Goal: Find specific page/section: Find specific page/section

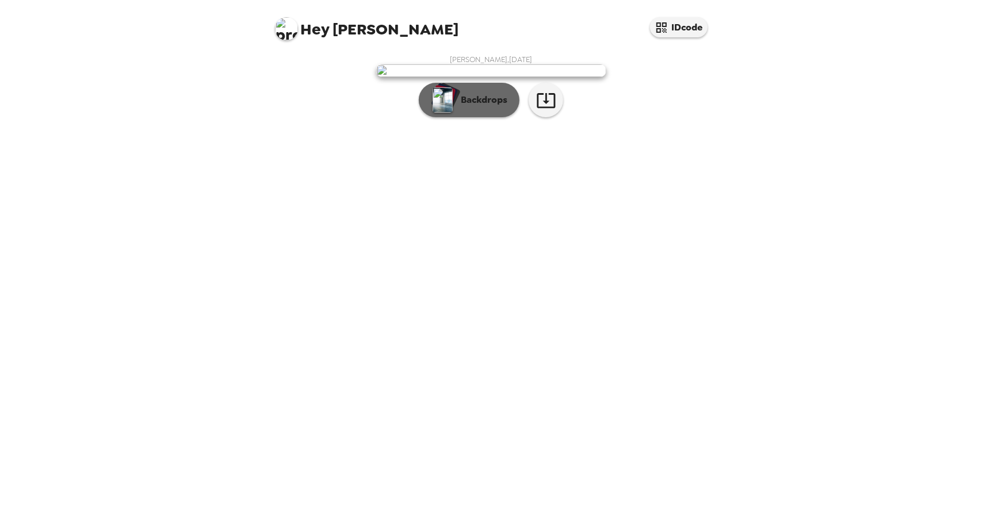
click at [481, 117] on button "Backdrops" at bounding box center [469, 100] width 101 height 34
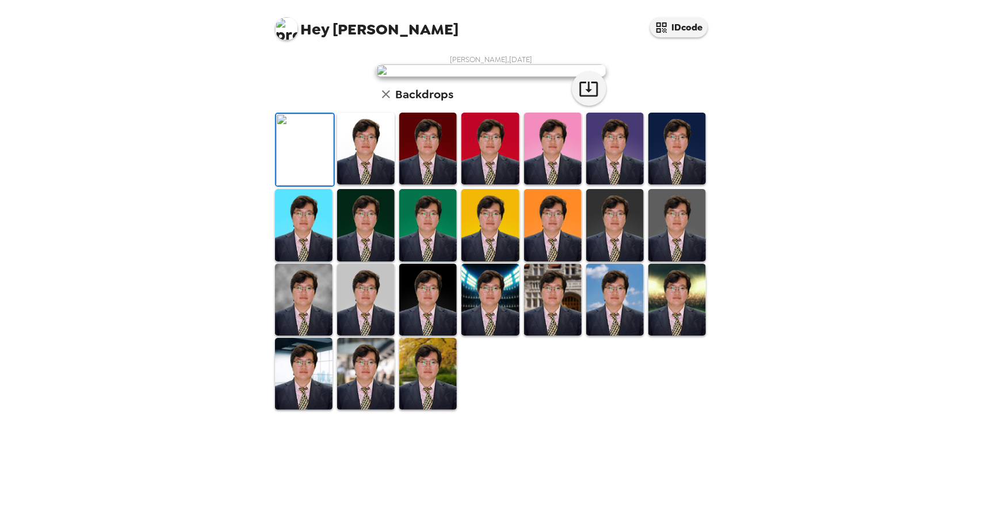
scroll to position [181, 0]
click at [390, 104] on button "button" at bounding box center [386, 95] width 20 height 20
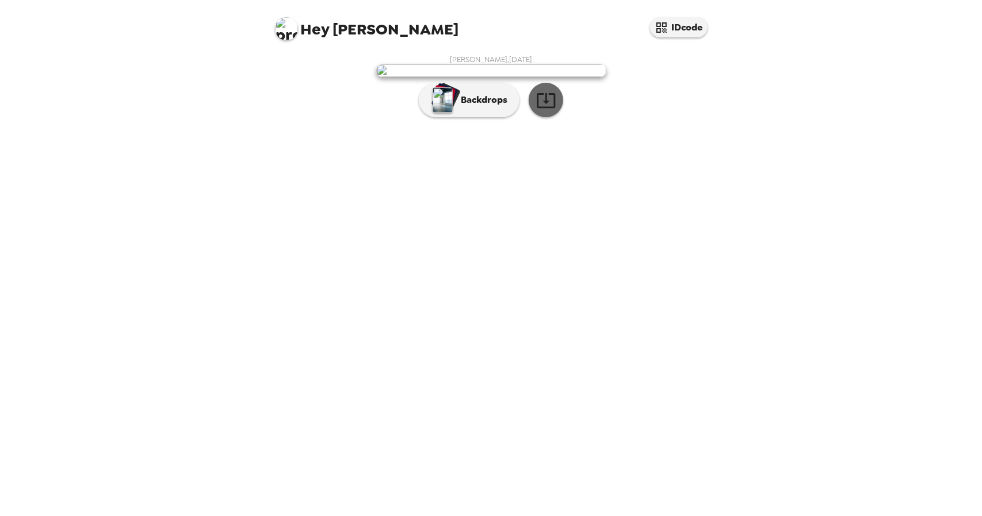
click at [549, 110] on icon "button" at bounding box center [546, 100] width 20 height 20
drag, startPoint x: 447, startPoint y: 207, endPoint x: 417, endPoint y: 227, distance: 36.0
click at [303, 123] on div "Alex Hu , 10-09-2025 Backdrops" at bounding box center [491, 89] width 437 height 68
click at [443, 77] on img at bounding box center [491, 70] width 230 height 13
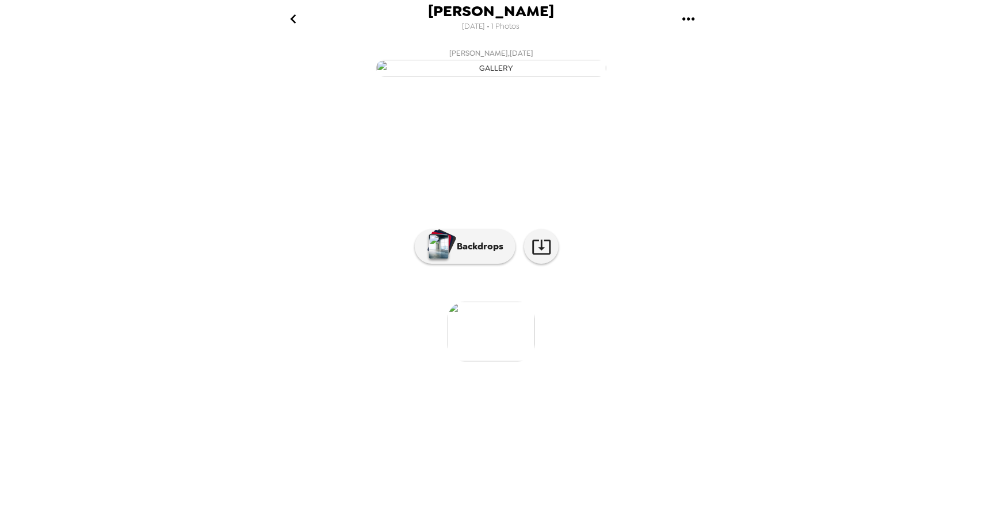
click at [551, 76] on img "button" at bounding box center [491, 68] width 230 height 17
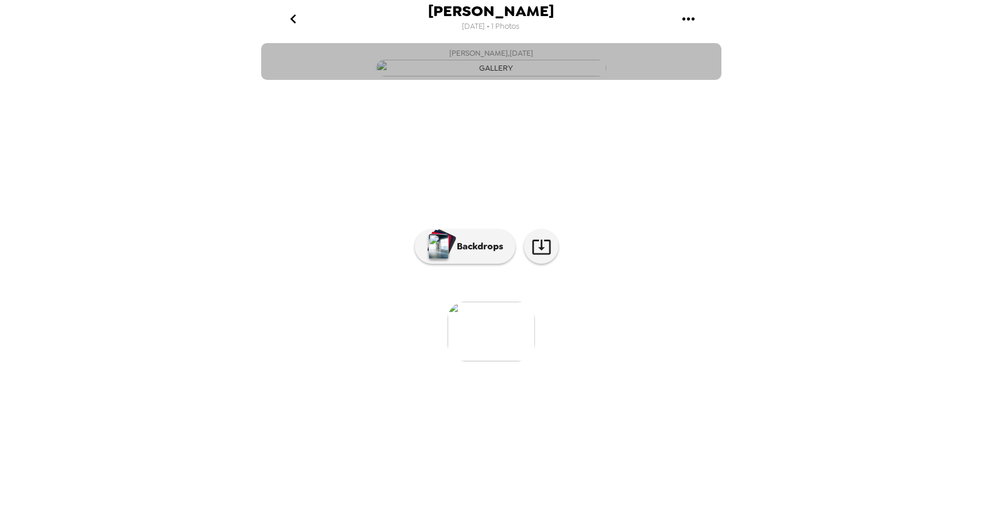
click at [551, 76] on img "button" at bounding box center [491, 68] width 230 height 17
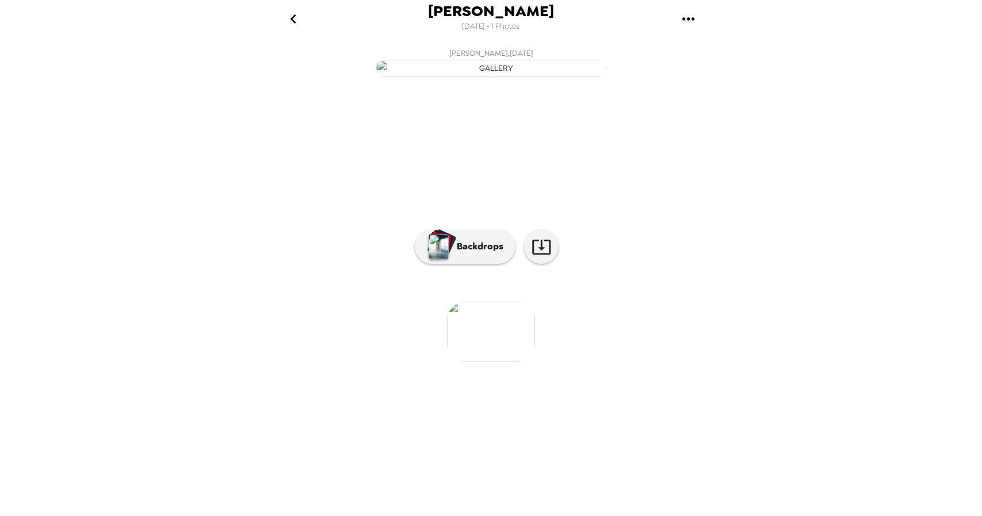
drag, startPoint x: 551, startPoint y: 143, endPoint x: 495, endPoint y: 154, distance: 56.7
click at [495, 76] on img "button" at bounding box center [491, 68] width 230 height 17
click at [695, 14] on icon "gallery menu" at bounding box center [688, 19] width 18 height 18
click at [844, 185] on div at bounding box center [491, 258] width 982 height 516
click at [458, 264] on button "Backdrops" at bounding box center [465, 246] width 101 height 34
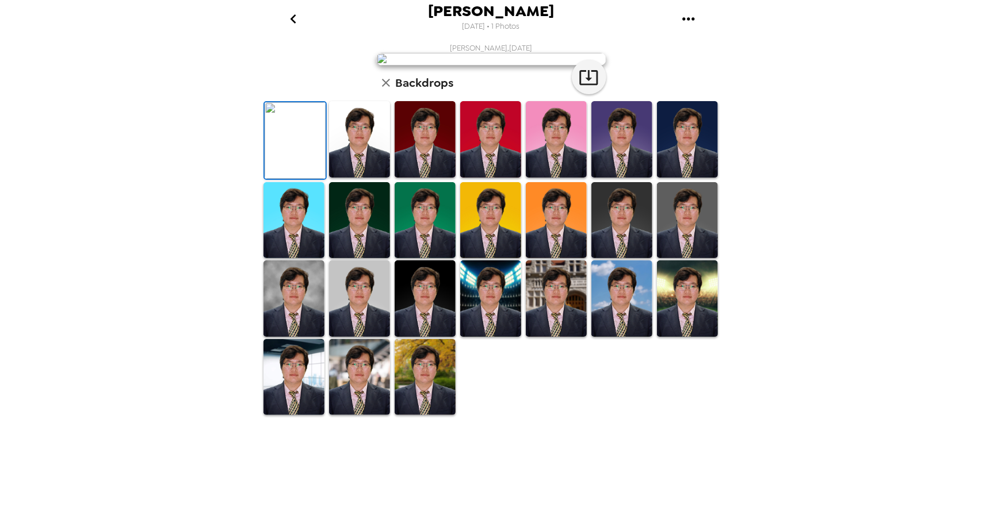
scroll to position [175, 0]
click at [436, 416] on img at bounding box center [424, 377] width 61 height 76
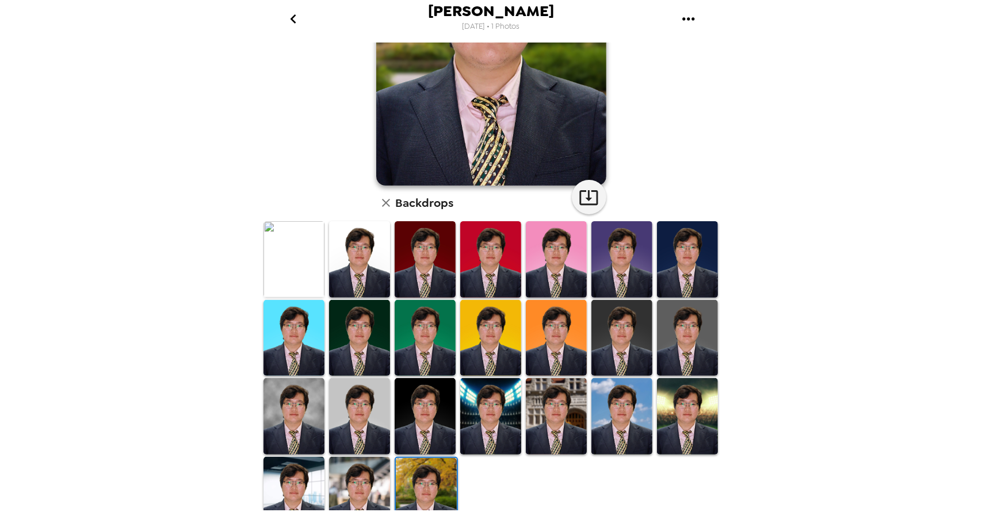
scroll to position [172, 0]
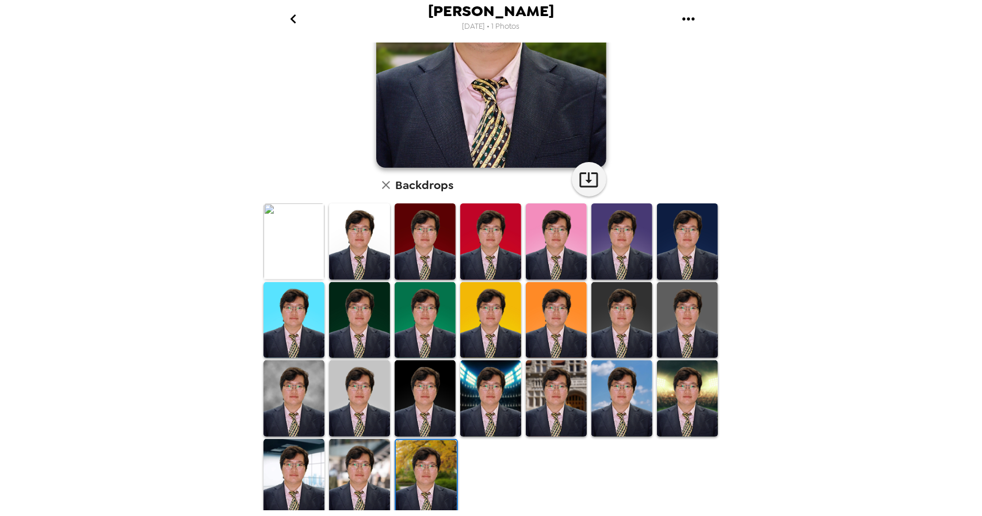
click at [300, 236] on img at bounding box center [293, 242] width 61 height 76
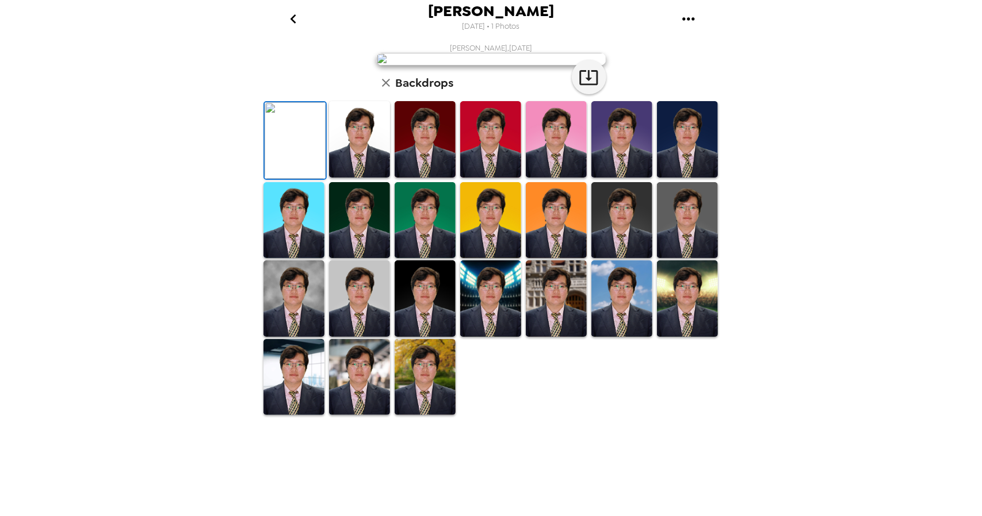
scroll to position [175, 0]
drag, startPoint x: 499, startPoint y: 388, endPoint x: 564, endPoint y: 366, distance: 68.5
click at [499, 337] on img at bounding box center [490, 298] width 61 height 76
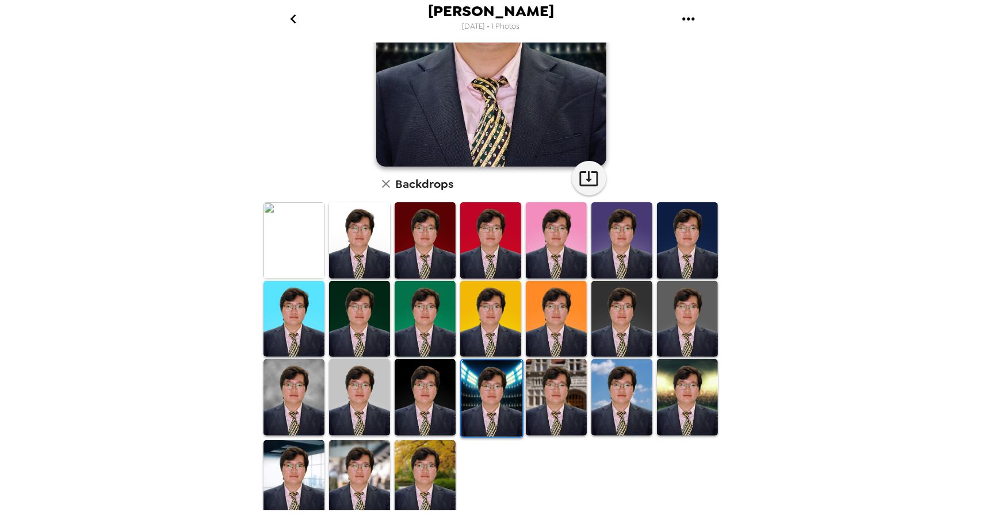
scroll to position [174, 0]
click at [291, 237] on img at bounding box center [293, 240] width 61 height 76
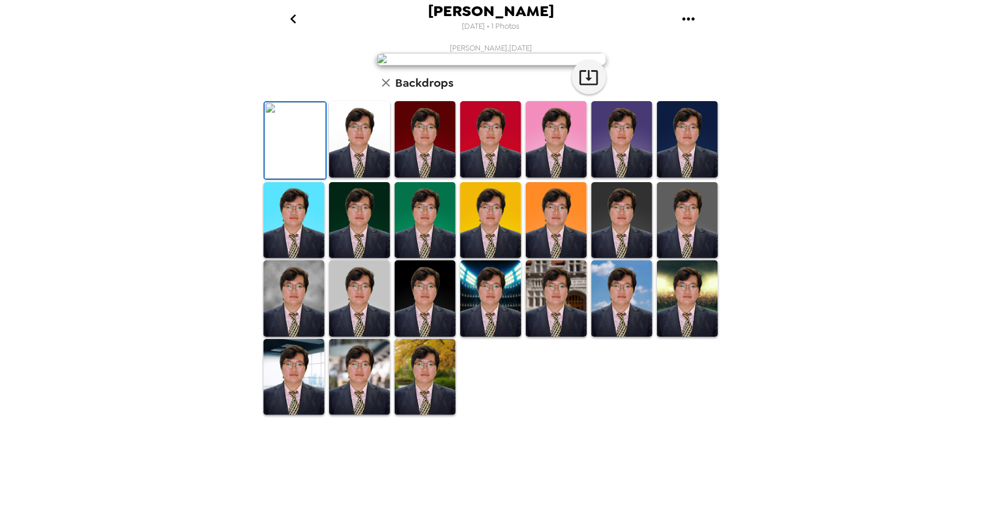
scroll to position [175, 0]
click at [358, 178] on img at bounding box center [359, 139] width 61 height 76
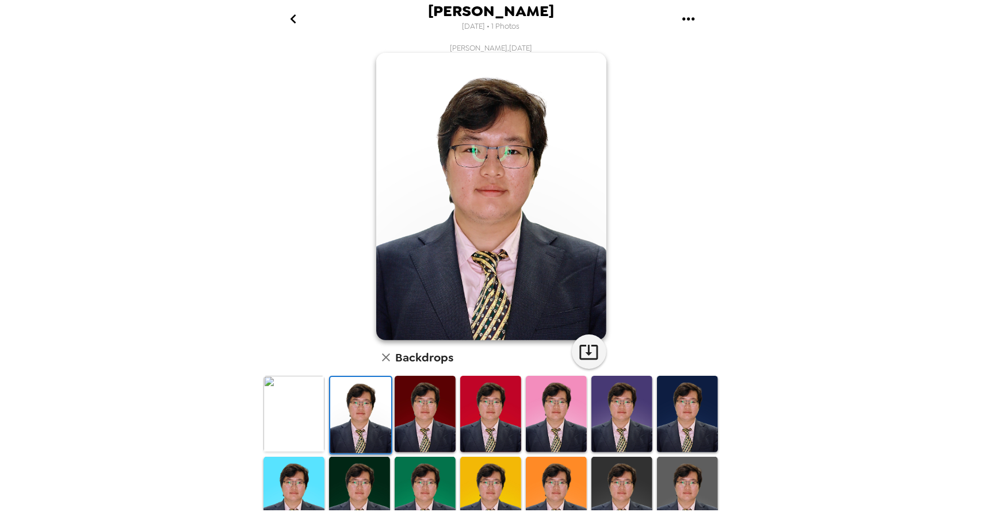
scroll to position [0, 0]
click at [690, 23] on icon "gallery menu" at bounding box center [688, 19] width 18 height 18
click at [665, 189] on div at bounding box center [491, 258] width 982 height 516
click at [296, 20] on icon "go back" at bounding box center [293, 19] width 18 height 18
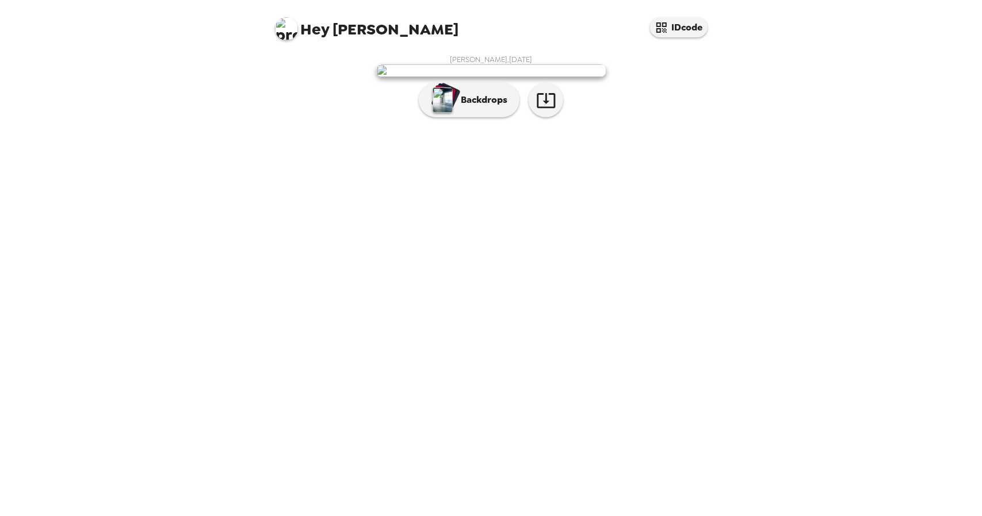
click at [324, 32] on span "Hey" at bounding box center [315, 29] width 29 height 21
click at [689, 32] on button "IDcode" at bounding box center [678, 27] width 57 height 20
drag, startPoint x: 501, startPoint y: 196, endPoint x: 769, endPoint y: 147, distance: 272.5
click at [769, 146] on div "Hey [PERSON_NAME] IDcode [PERSON_NAME] , [DATE] Backdrops" at bounding box center [491, 258] width 982 height 516
click at [240, 162] on div "Hey [PERSON_NAME] IDcode [PERSON_NAME] , [DATE] Backdrops" at bounding box center [491, 258] width 982 height 516
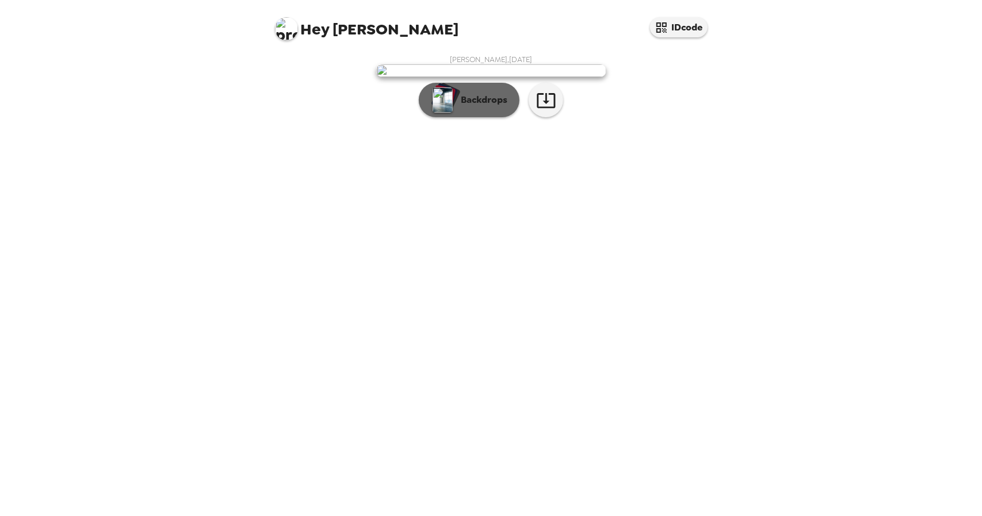
click at [477, 107] on p "Backdrops" at bounding box center [481, 100] width 52 height 14
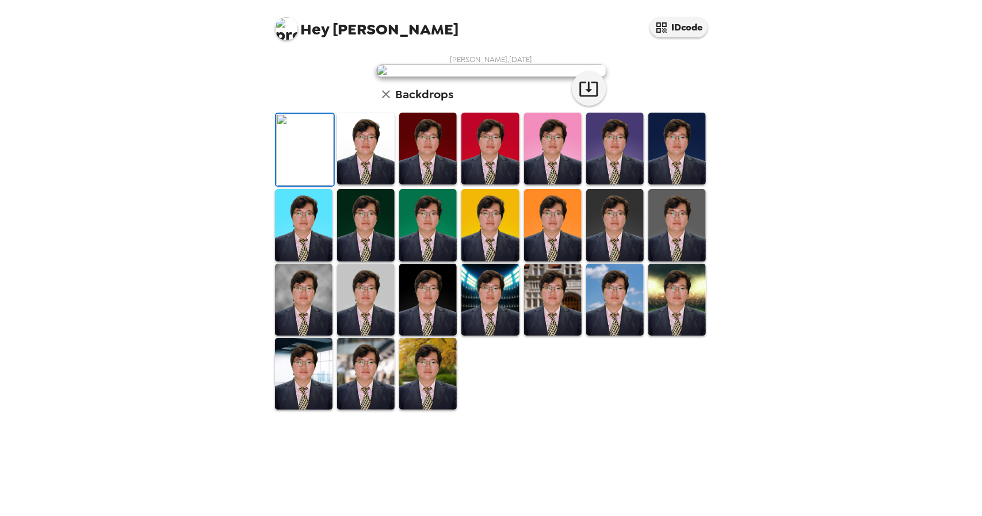
click at [397, 103] on h6 "Backdrops" at bounding box center [425, 94] width 58 height 18
click at [379, 101] on icon "button" at bounding box center [386, 94] width 14 height 14
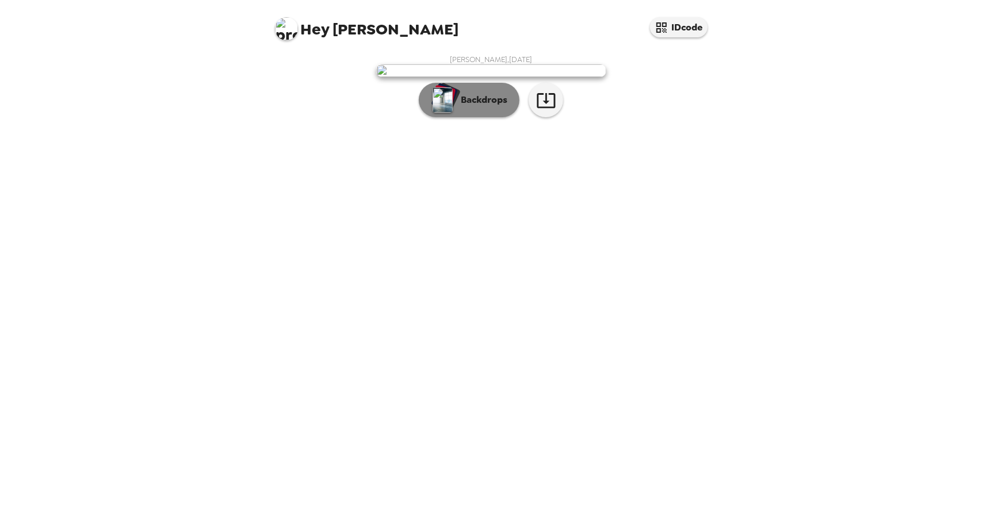
click at [446, 113] on img "button" at bounding box center [442, 99] width 20 height 25
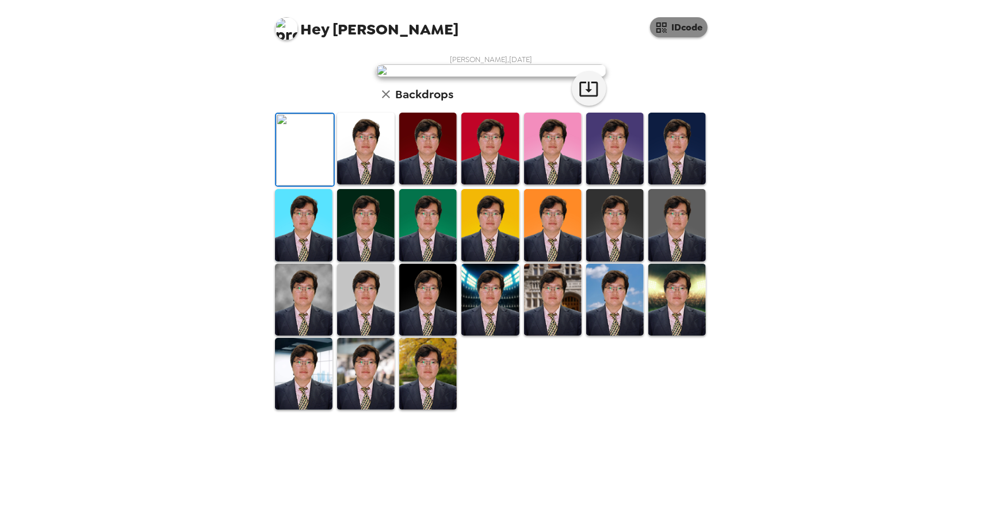
click at [691, 29] on button "IDcode" at bounding box center [678, 27] width 57 height 20
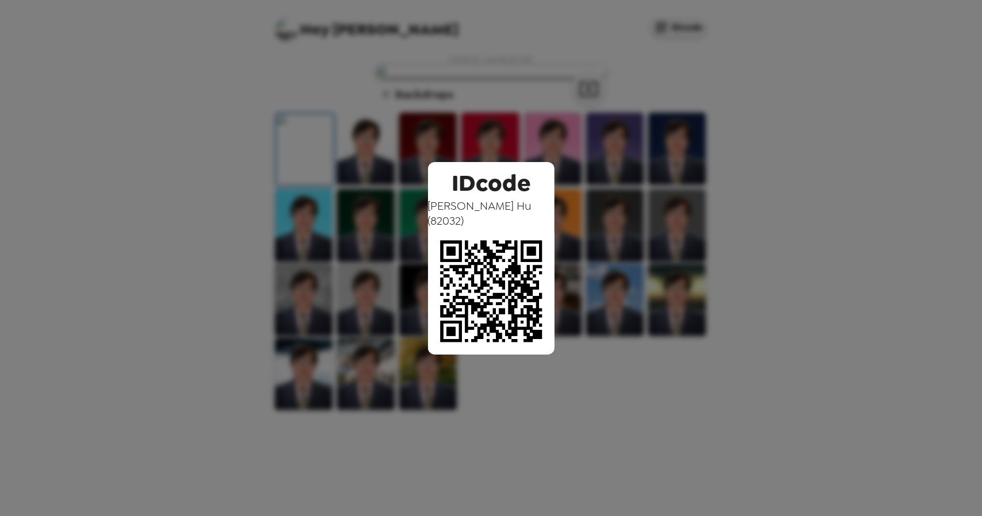
click at [630, 239] on div "IDcode Alex Hu ( 82032 )" at bounding box center [491, 258] width 982 height 516
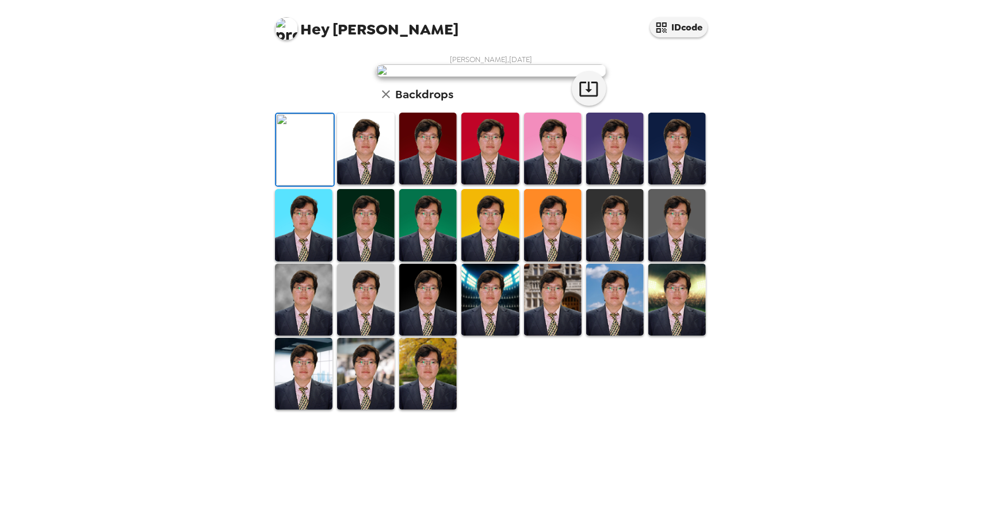
scroll to position [181, 0]
click at [362, 410] on img at bounding box center [365, 374] width 57 height 72
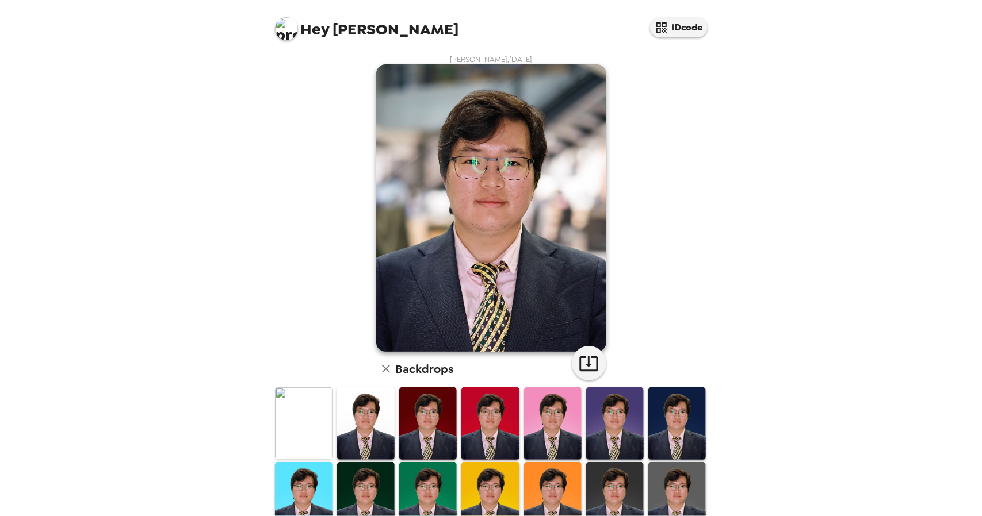
scroll to position [181, 0]
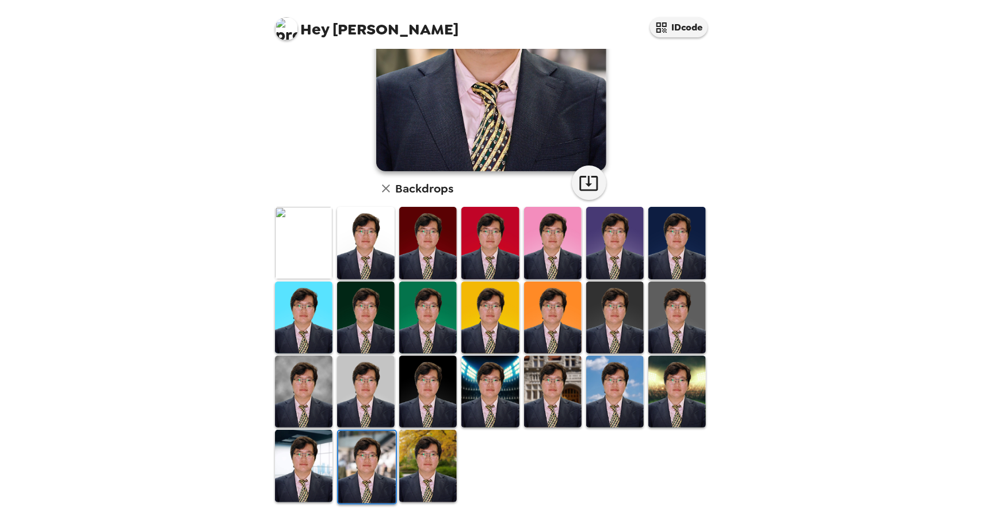
drag, startPoint x: 549, startPoint y: 388, endPoint x: 563, endPoint y: 393, distance: 15.1
click at [549, 388] on img at bounding box center [552, 392] width 57 height 72
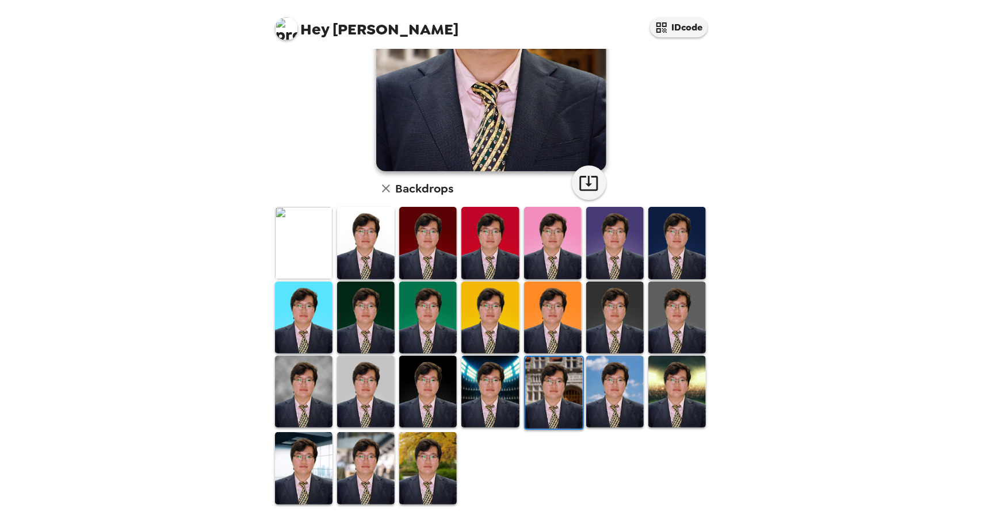
click at [313, 456] on img at bounding box center [303, 468] width 57 height 72
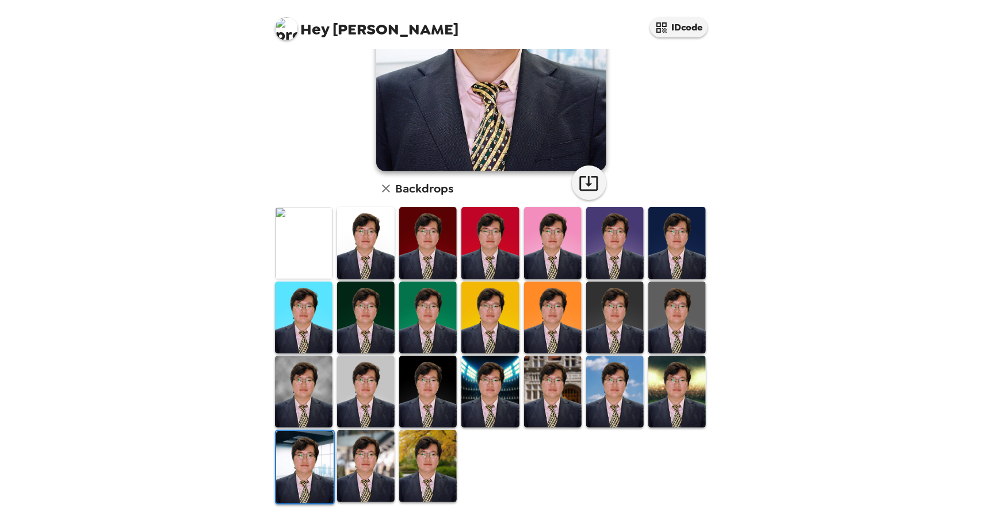
click at [674, 328] on img at bounding box center [676, 318] width 57 height 72
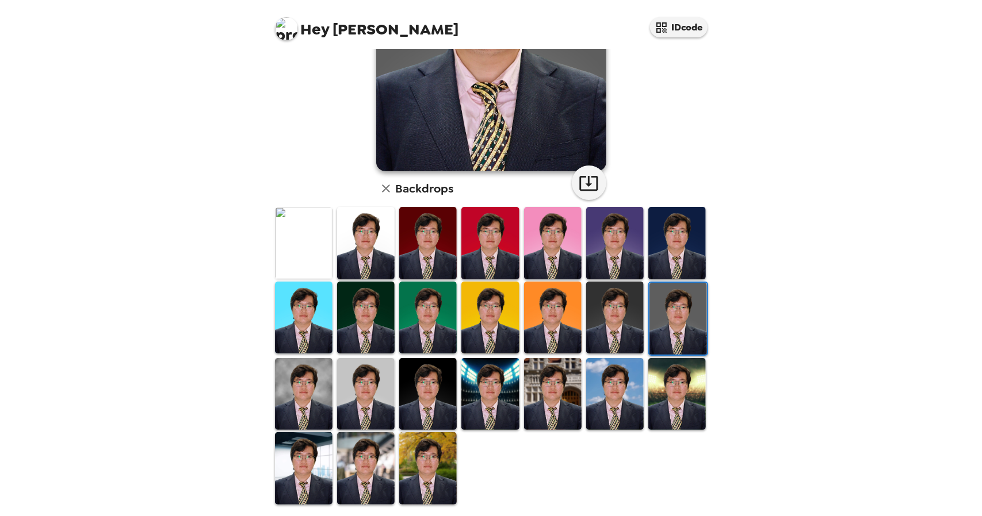
click at [325, 457] on img at bounding box center [303, 468] width 57 height 72
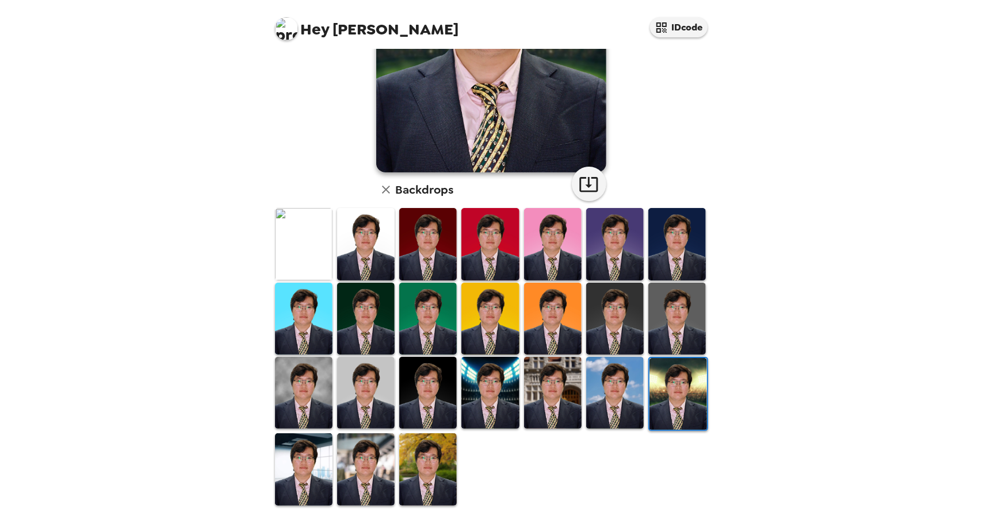
scroll to position [181, 0]
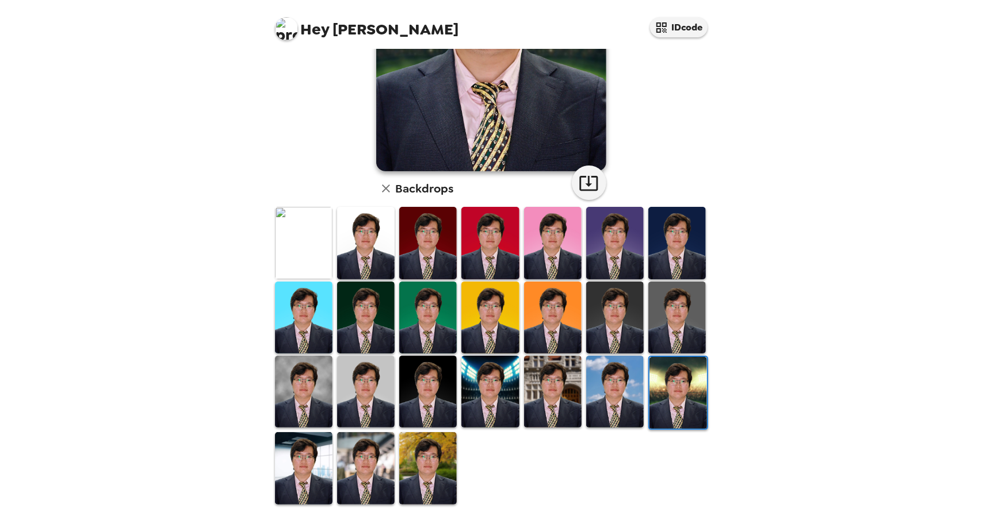
click at [610, 385] on img at bounding box center [614, 392] width 57 height 72
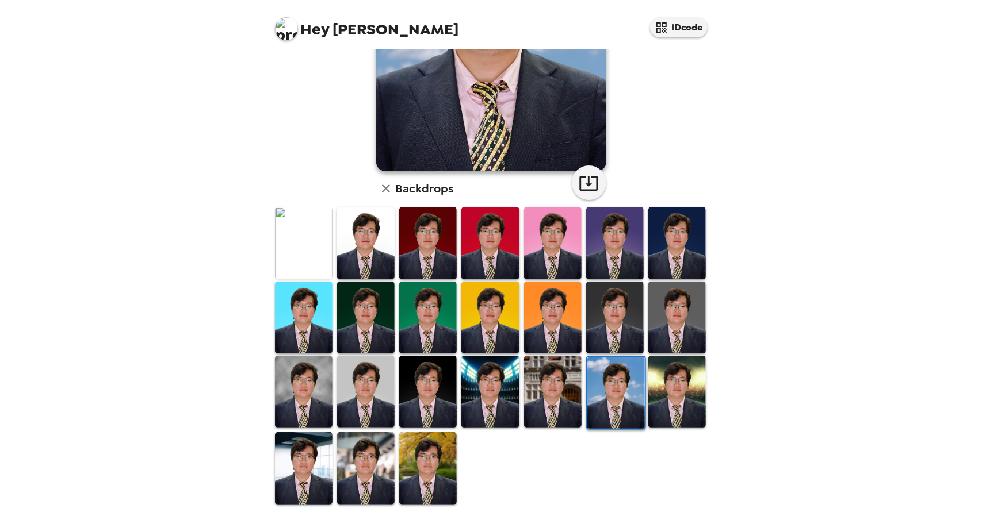
click at [365, 241] on img at bounding box center [365, 243] width 57 height 72
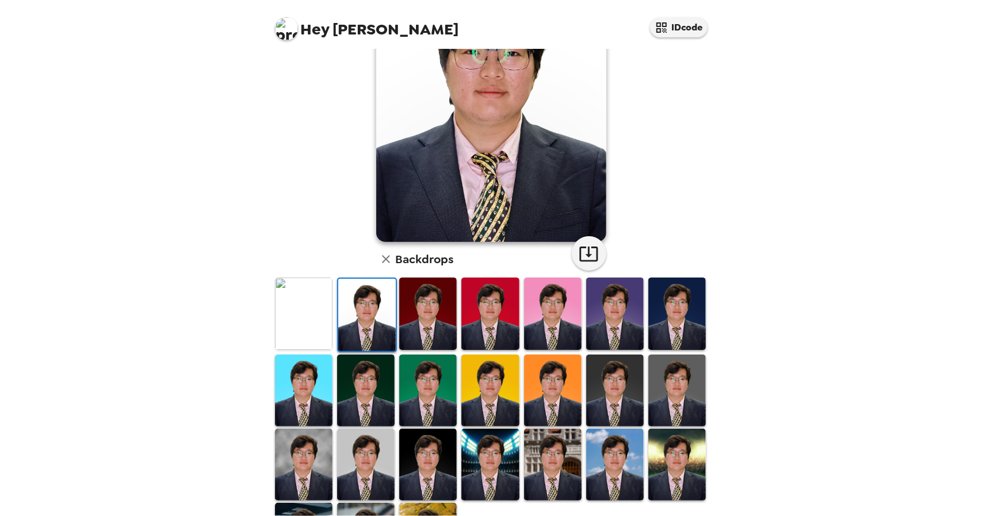
scroll to position [0, 0]
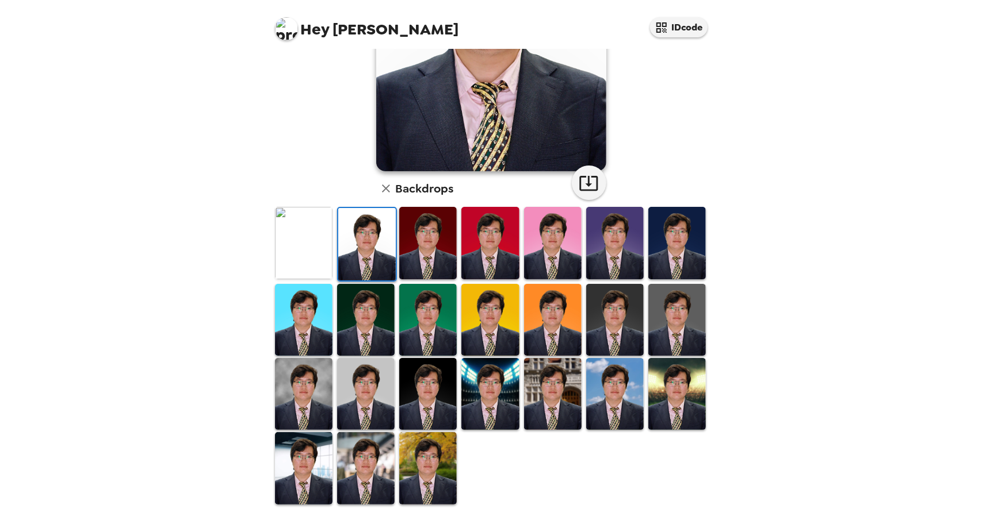
click at [623, 406] on img at bounding box center [614, 394] width 57 height 72
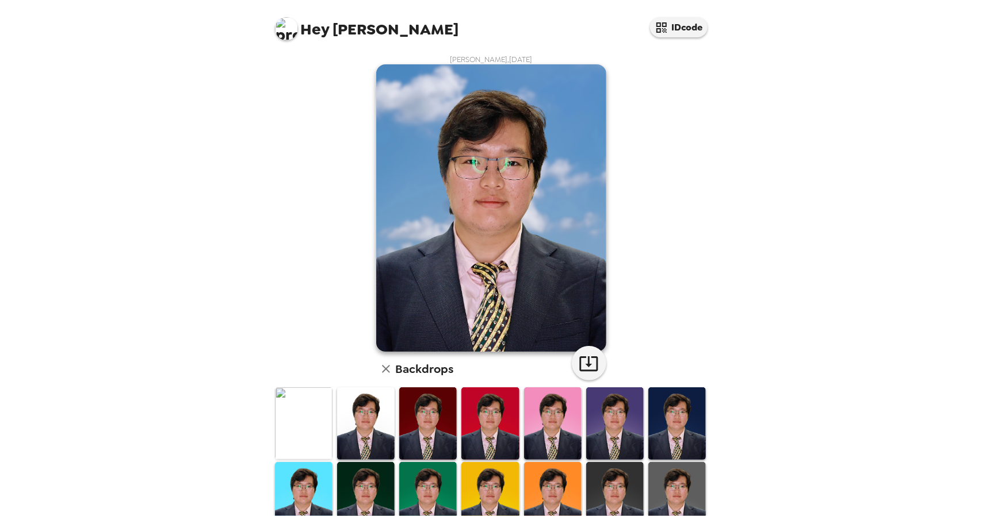
scroll to position [181, 0]
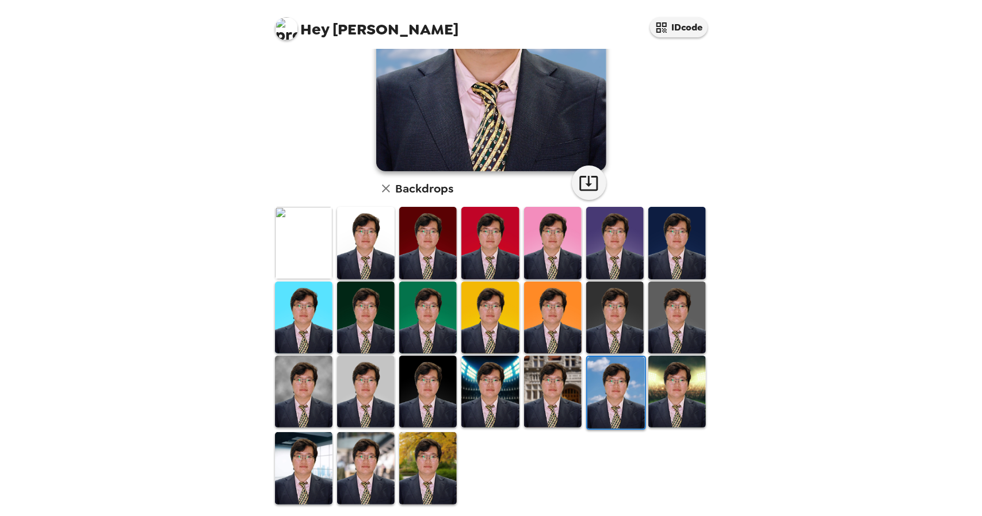
click at [436, 386] on img at bounding box center [427, 392] width 57 height 72
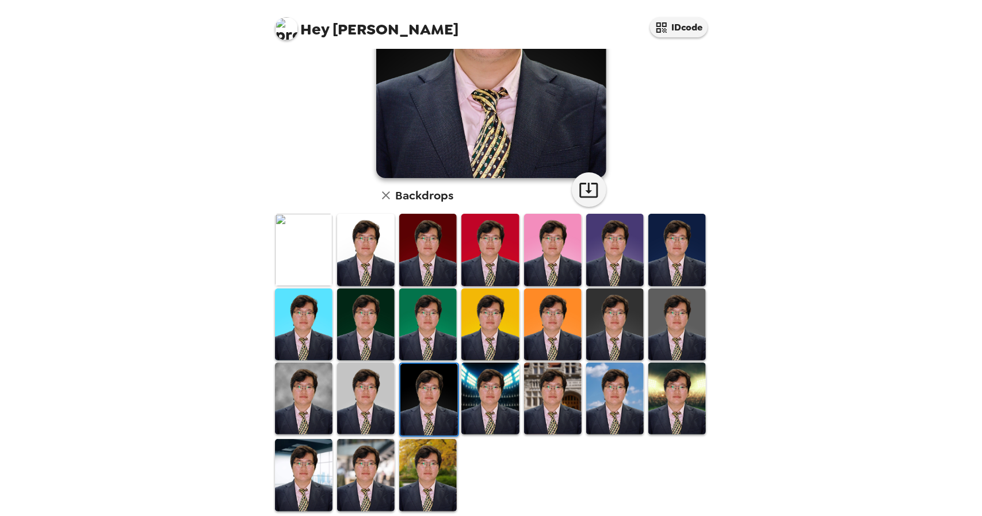
scroll to position [0, 0]
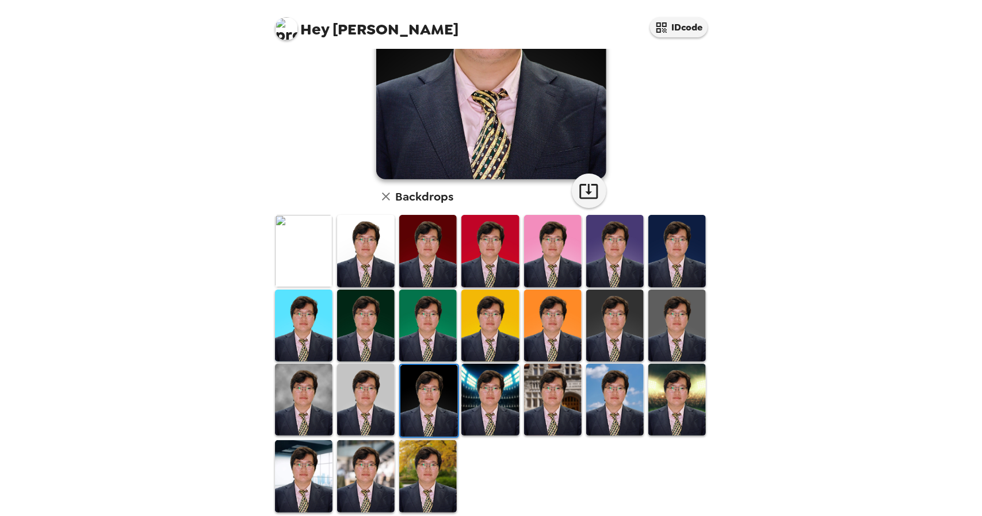
click at [305, 254] on img at bounding box center [303, 251] width 57 height 72
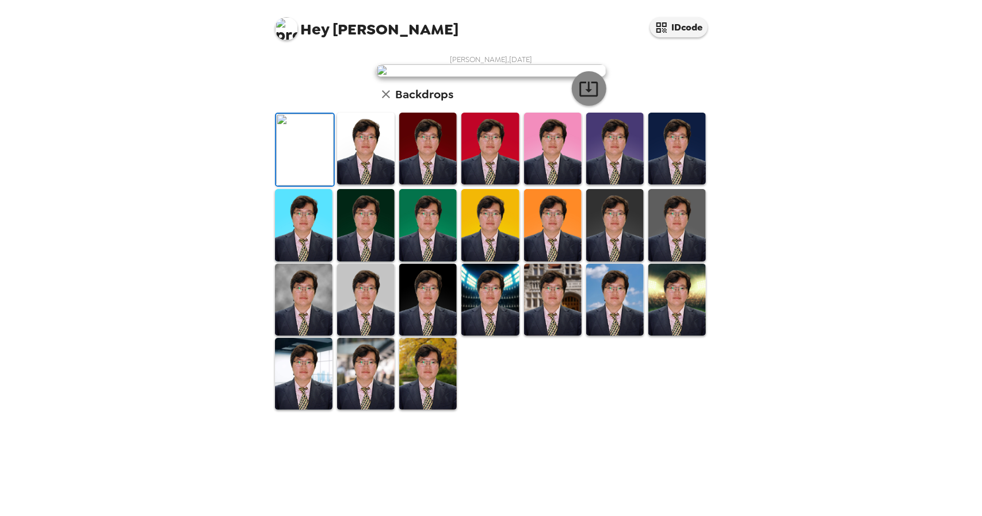
click at [585, 97] on icon "button" at bounding box center [588, 89] width 18 height 15
click at [369, 185] on img at bounding box center [365, 149] width 57 height 72
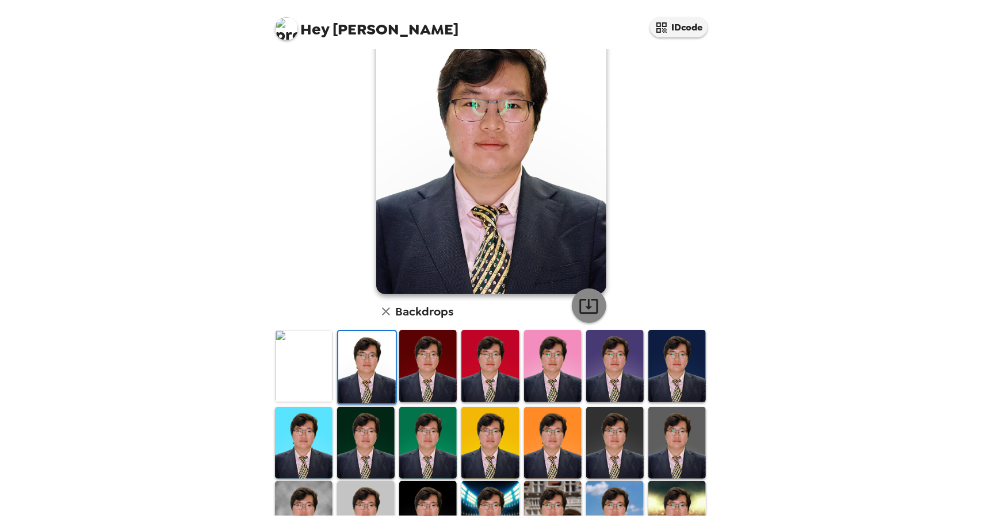
click at [585, 304] on icon "button" at bounding box center [588, 306] width 20 height 20
click at [681, 359] on img at bounding box center [676, 366] width 57 height 72
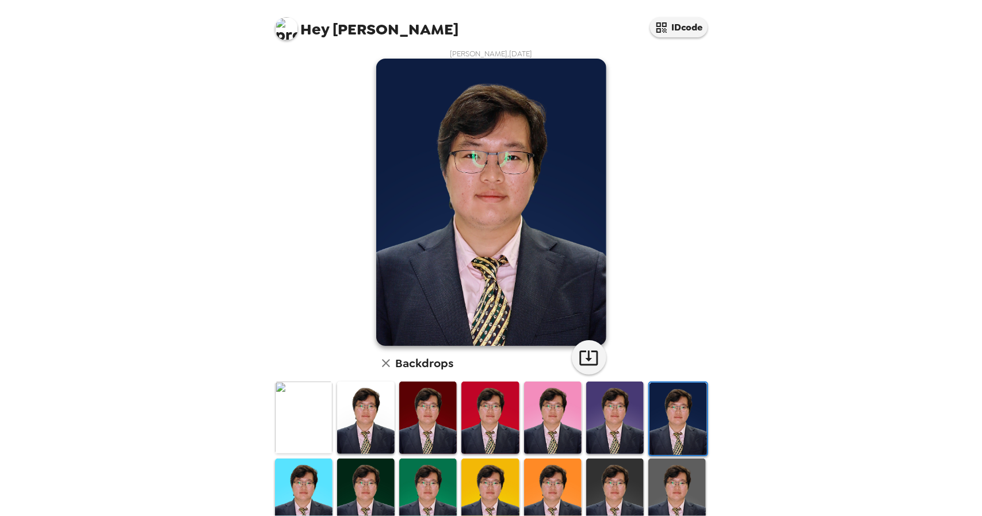
scroll to position [0, 0]
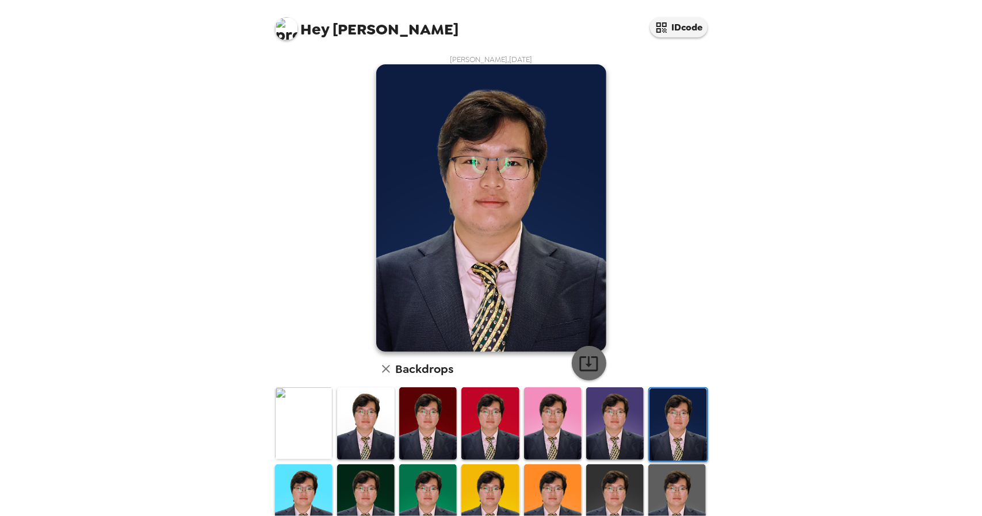
click at [585, 356] on icon "button" at bounding box center [588, 364] width 20 height 20
click at [490, 404] on img at bounding box center [489, 424] width 57 height 72
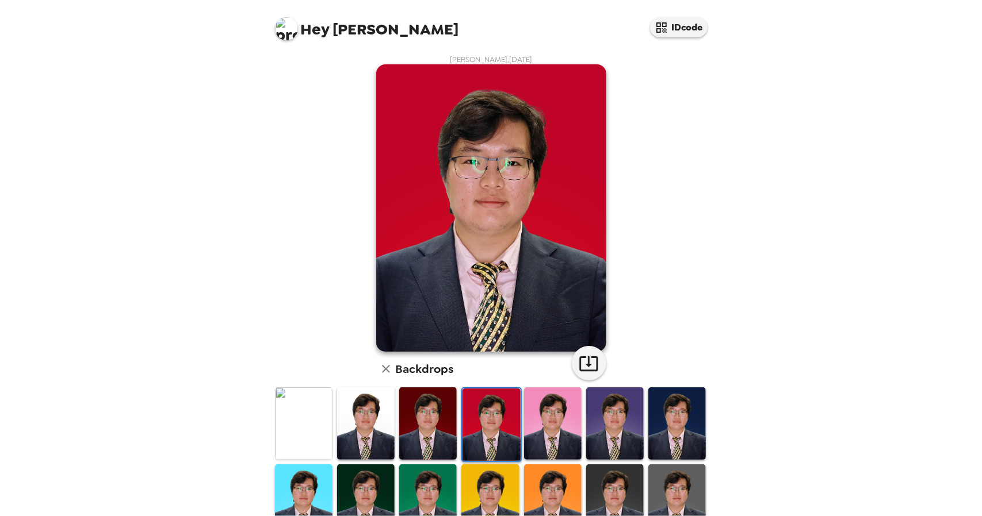
scroll to position [57, 0]
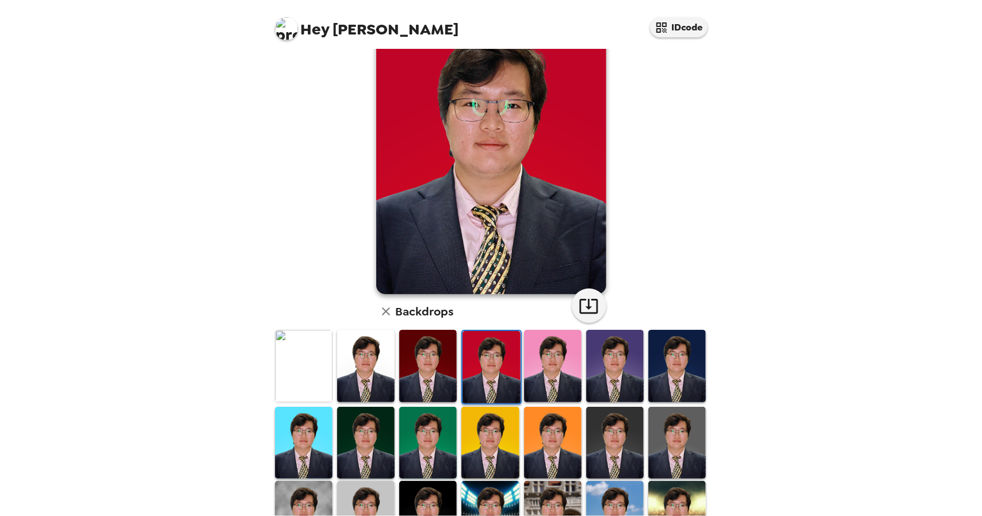
click at [300, 440] on img at bounding box center [303, 443] width 57 height 72
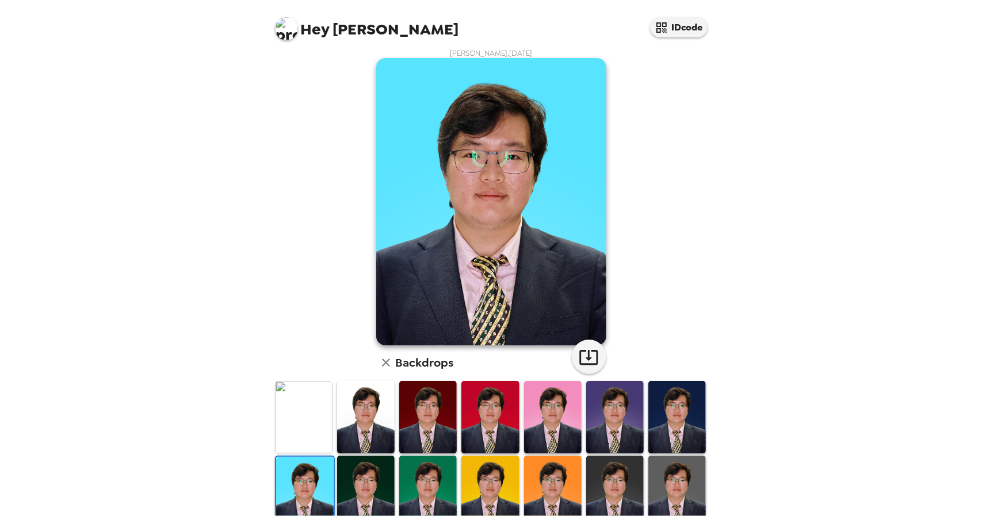
scroll to position [0, 0]
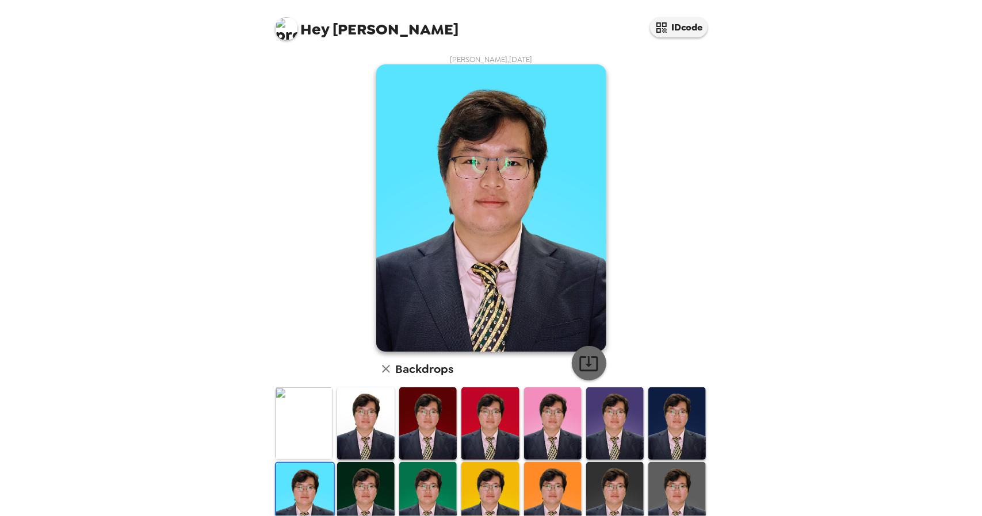
click at [582, 361] on icon "button" at bounding box center [588, 364] width 20 height 20
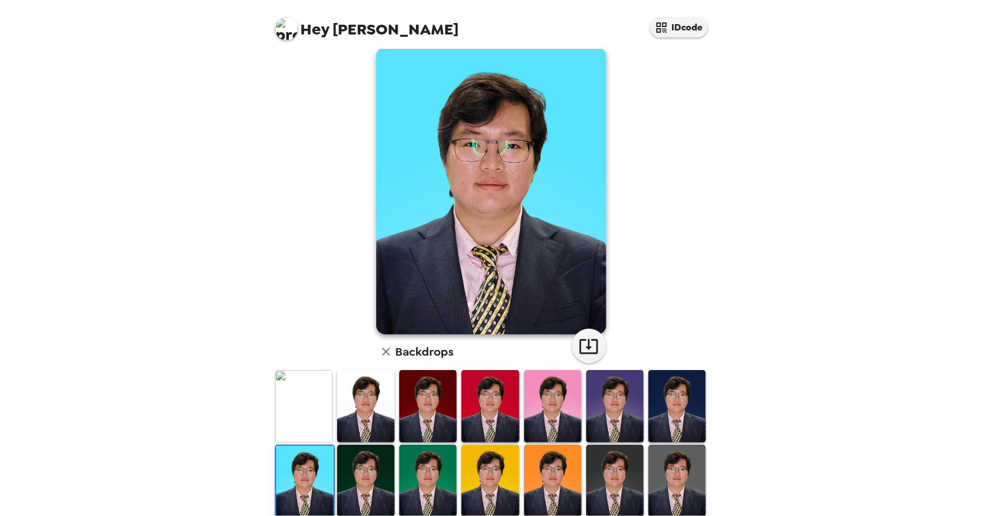
scroll to position [57, 0]
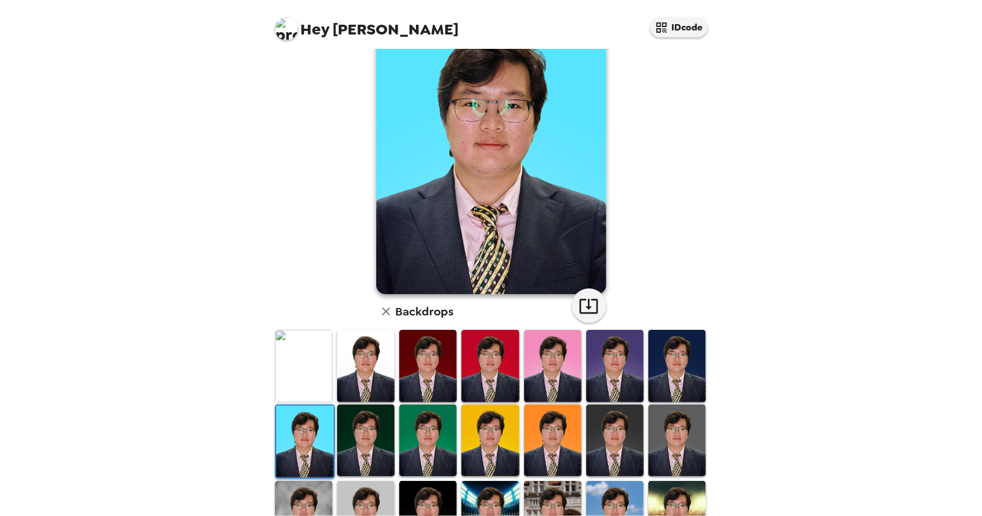
click at [365, 431] on img at bounding box center [365, 441] width 57 height 72
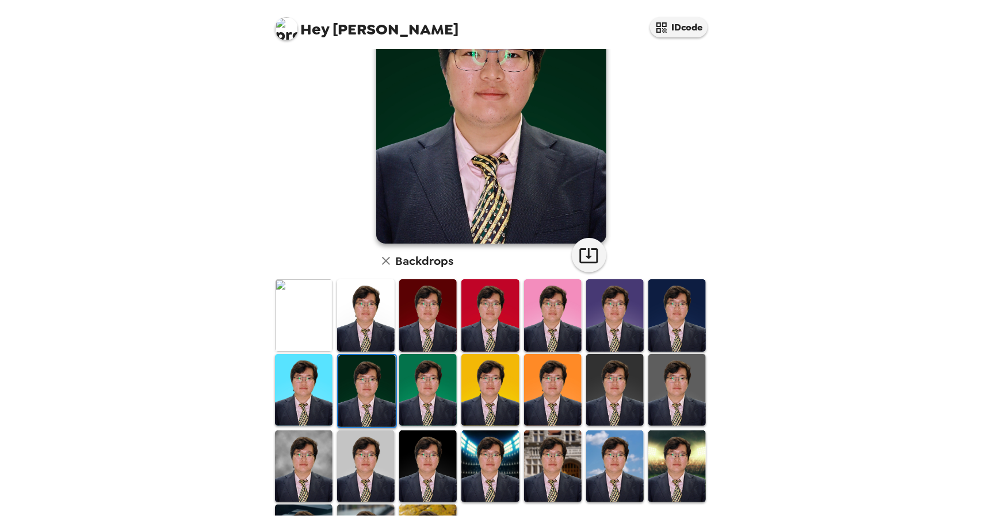
scroll to position [115, 0]
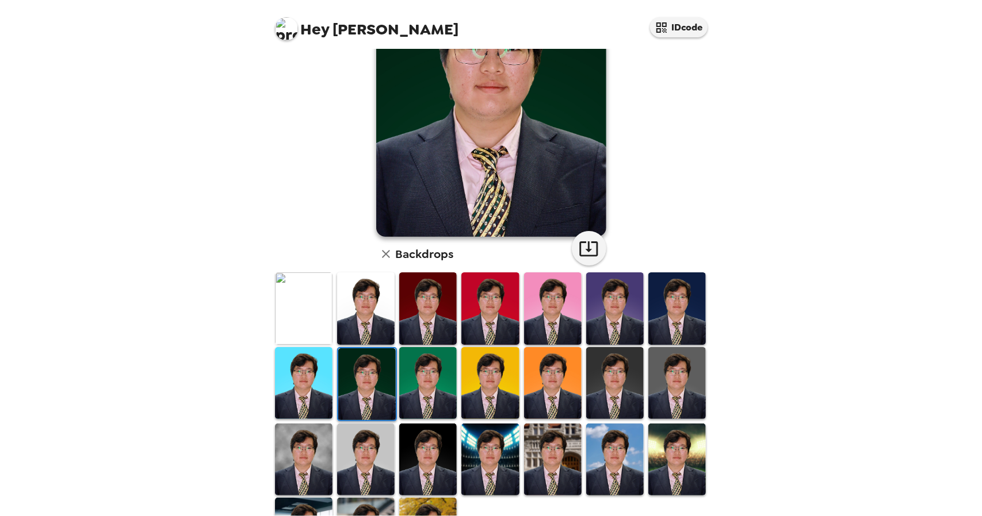
click at [609, 397] on img at bounding box center [614, 383] width 57 height 72
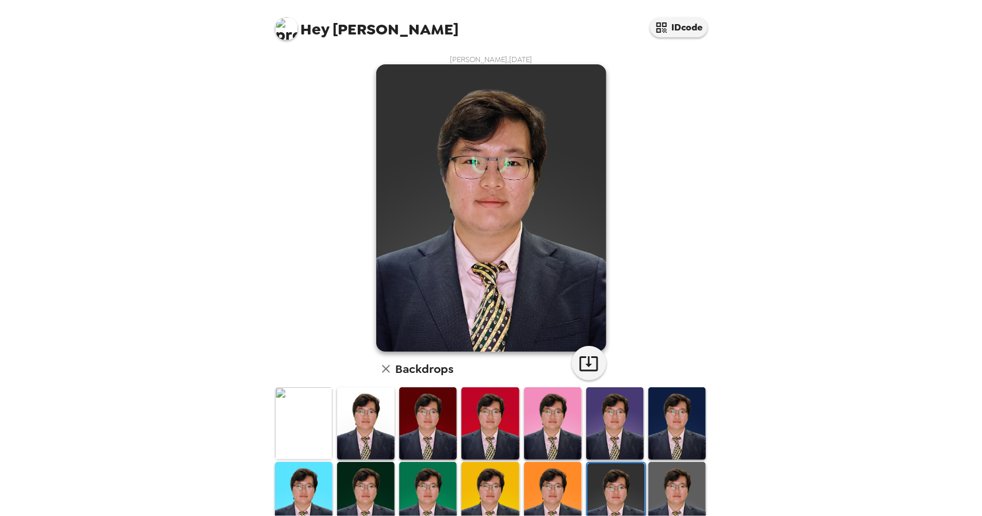
scroll to position [181, 0]
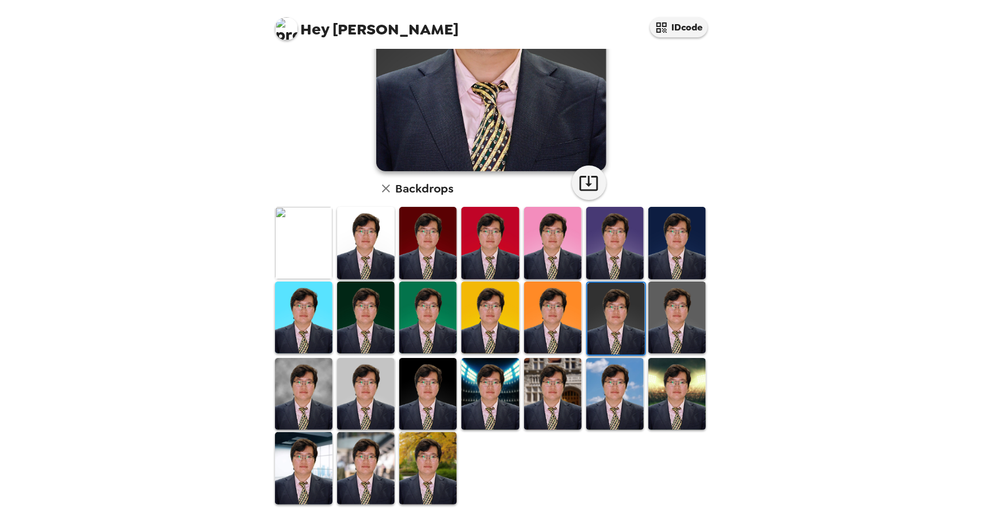
click at [298, 388] on img at bounding box center [303, 394] width 57 height 72
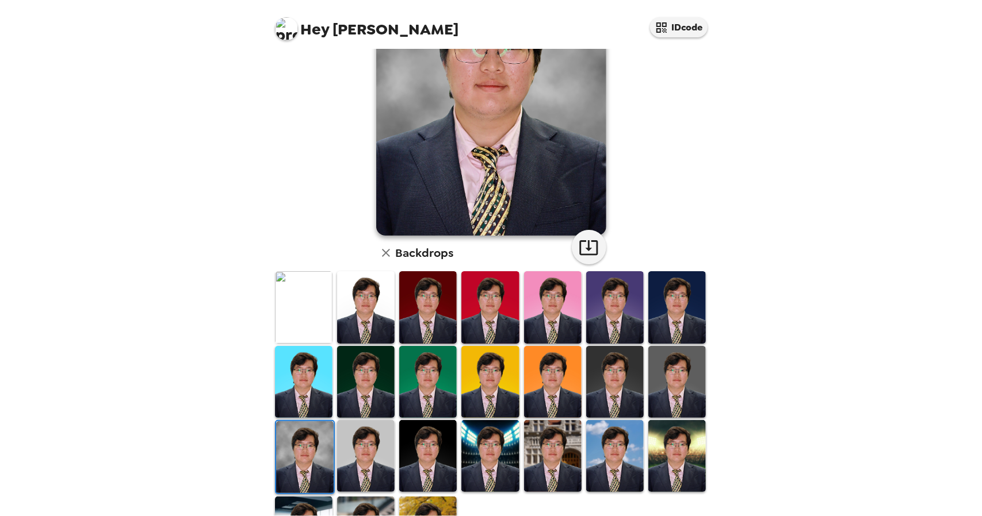
scroll to position [0, 0]
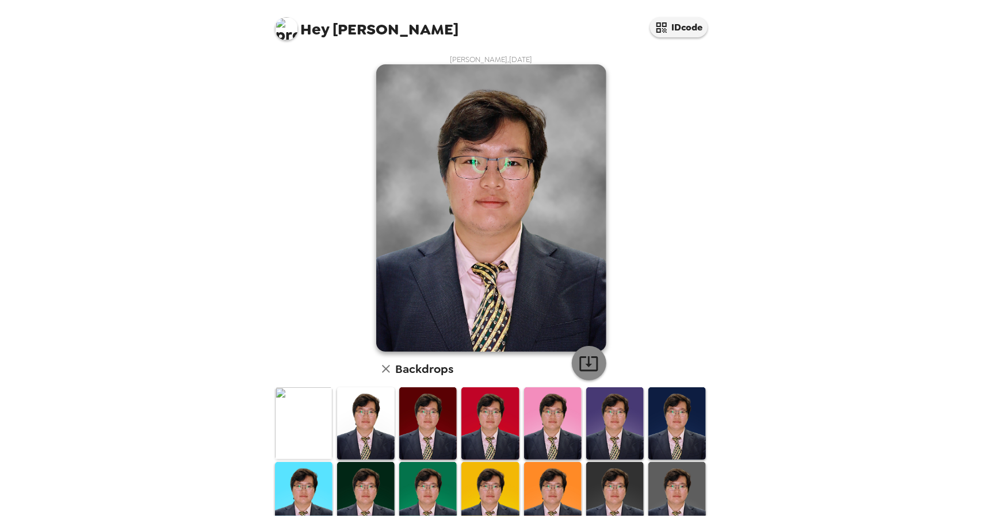
click at [584, 363] on icon "button" at bounding box center [588, 363] width 18 height 15
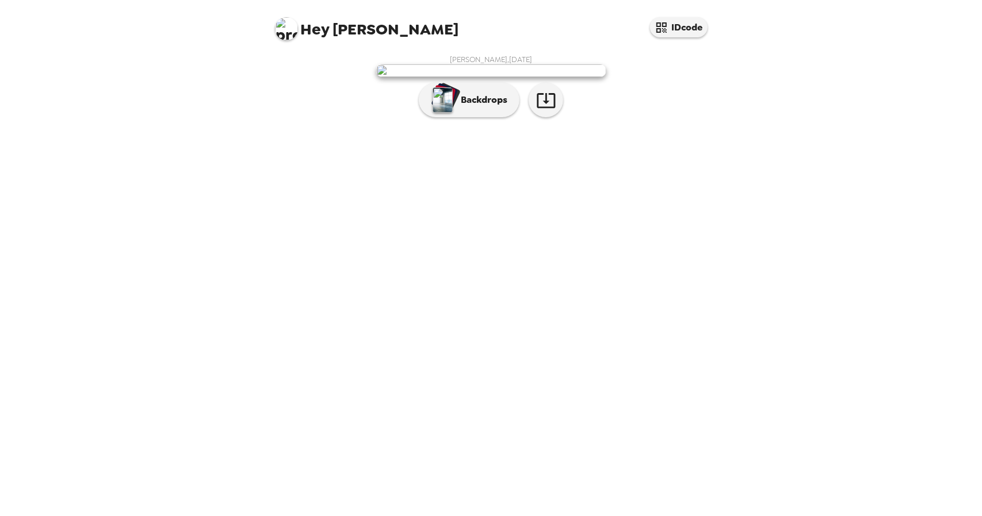
drag, startPoint x: 531, startPoint y: 179, endPoint x: 742, endPoint y: 228, distance: 216.7
click at [747, 206] on div "Hey [PERSON_NAME] IDcode [PERSON_NAME] , [DATE] Backdrops" at bounding box center [491, 258] width 982 height 516
